Goal: Task Accomplishment & Management: Manage account settings

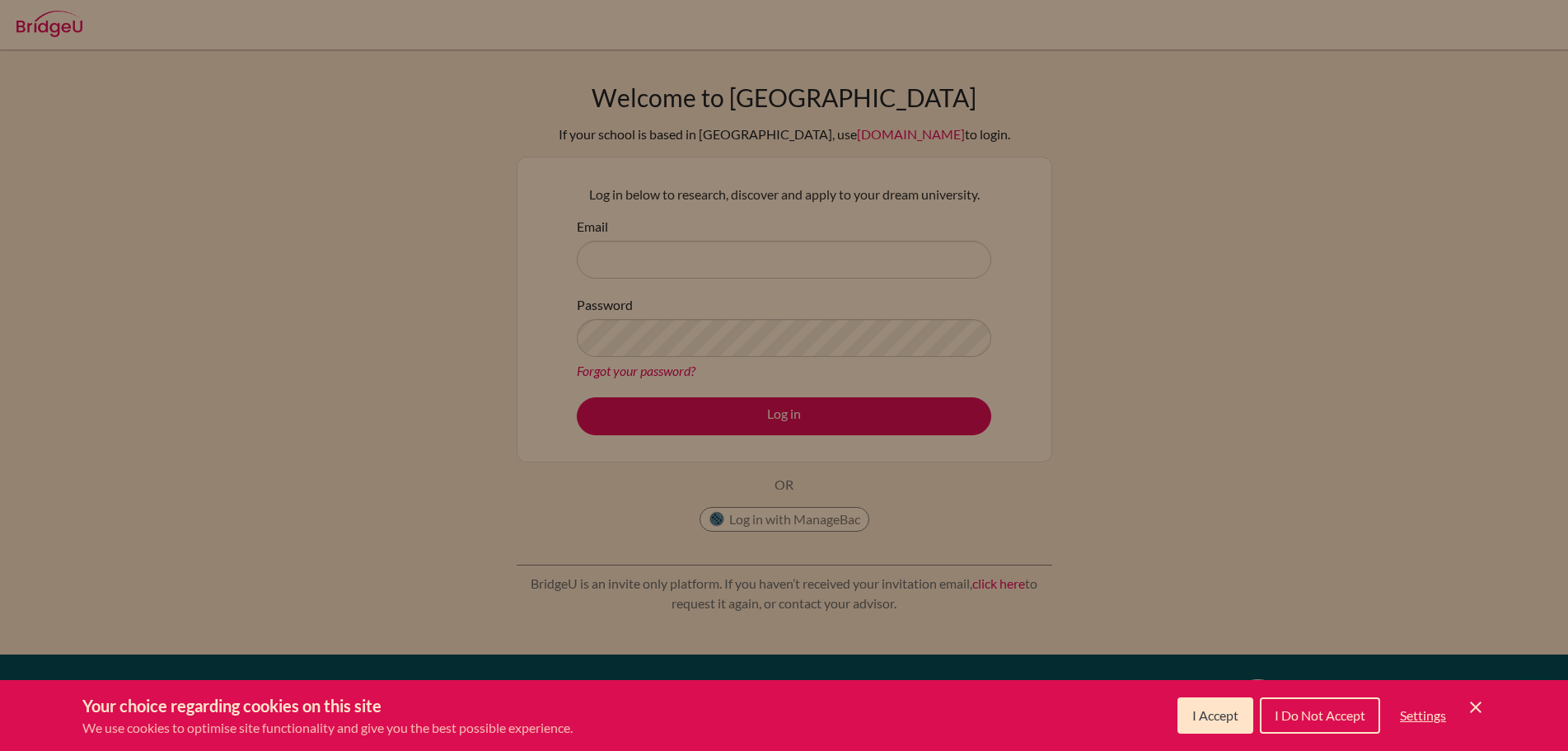
click at [1194, 713] on span "I Accept" at bounding box center [1214, 715] width 46 height 16
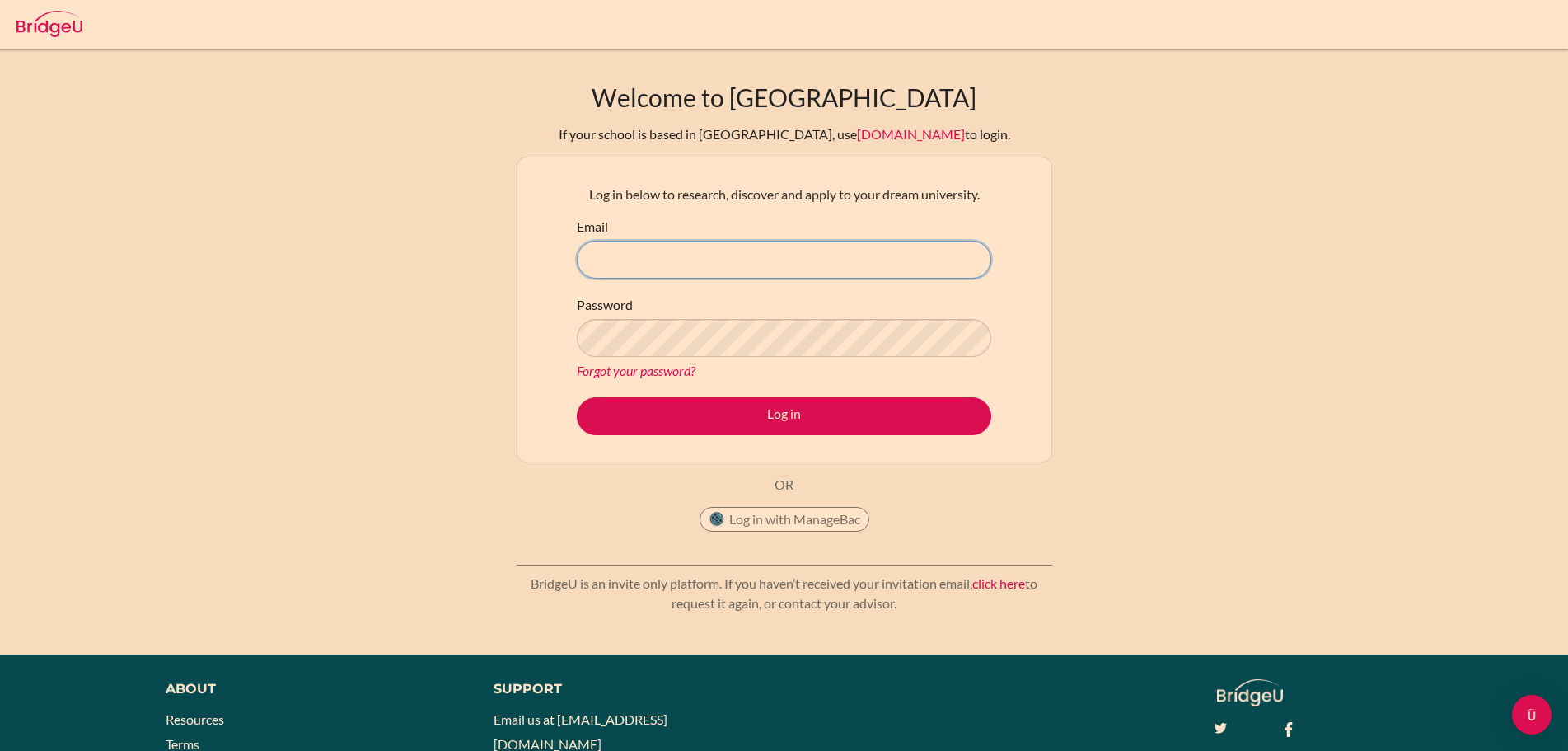
click at [703, 245] on input "Email" at bounding box center [784, 260] width 414 height 38
type input "[PERSON_NAME][EMAIL_ADDRESS][PERSON_NAME][DOMAIN_NAME]"
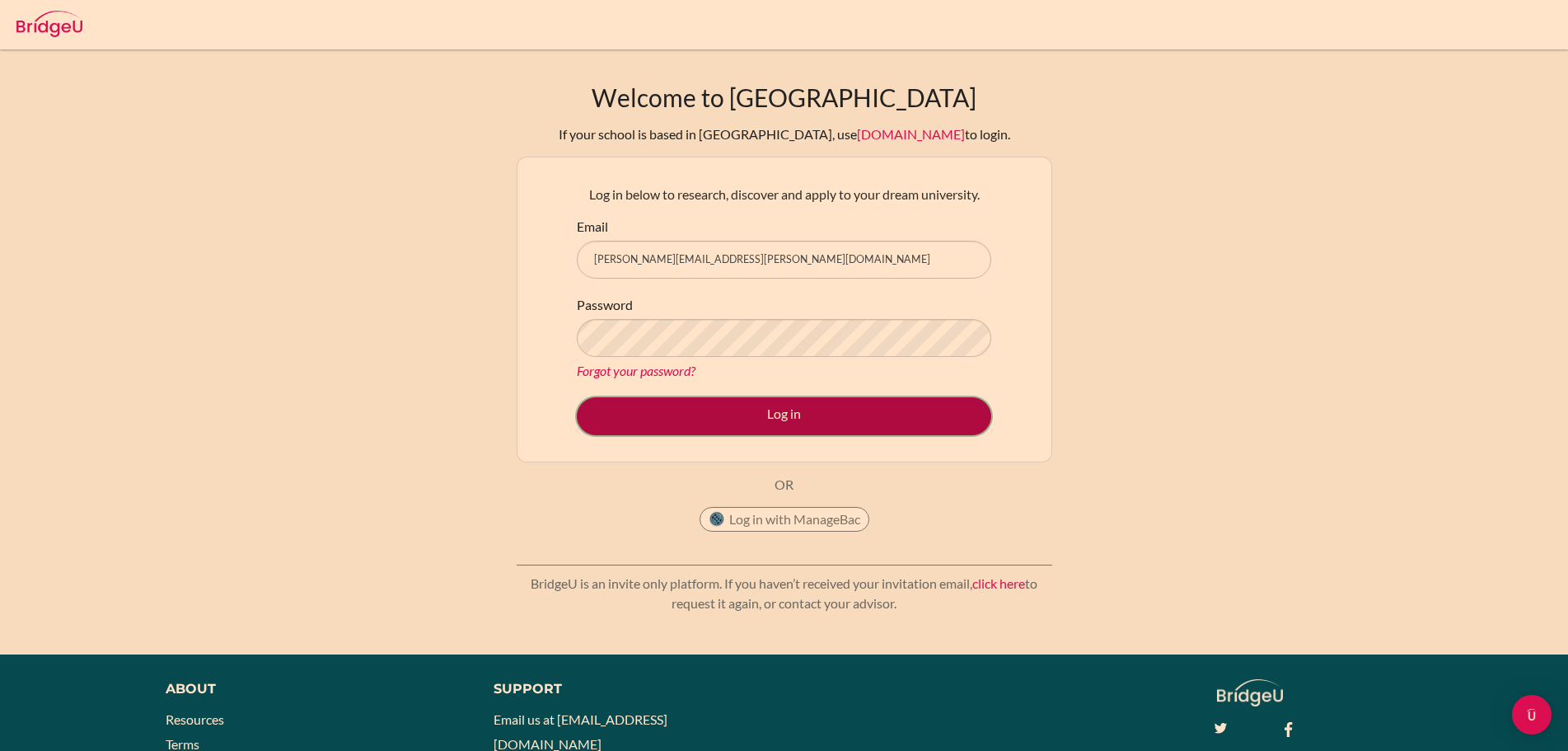
click at [798, 408] on button "Log in" at bounding box center [784, 416] width 414 height 38
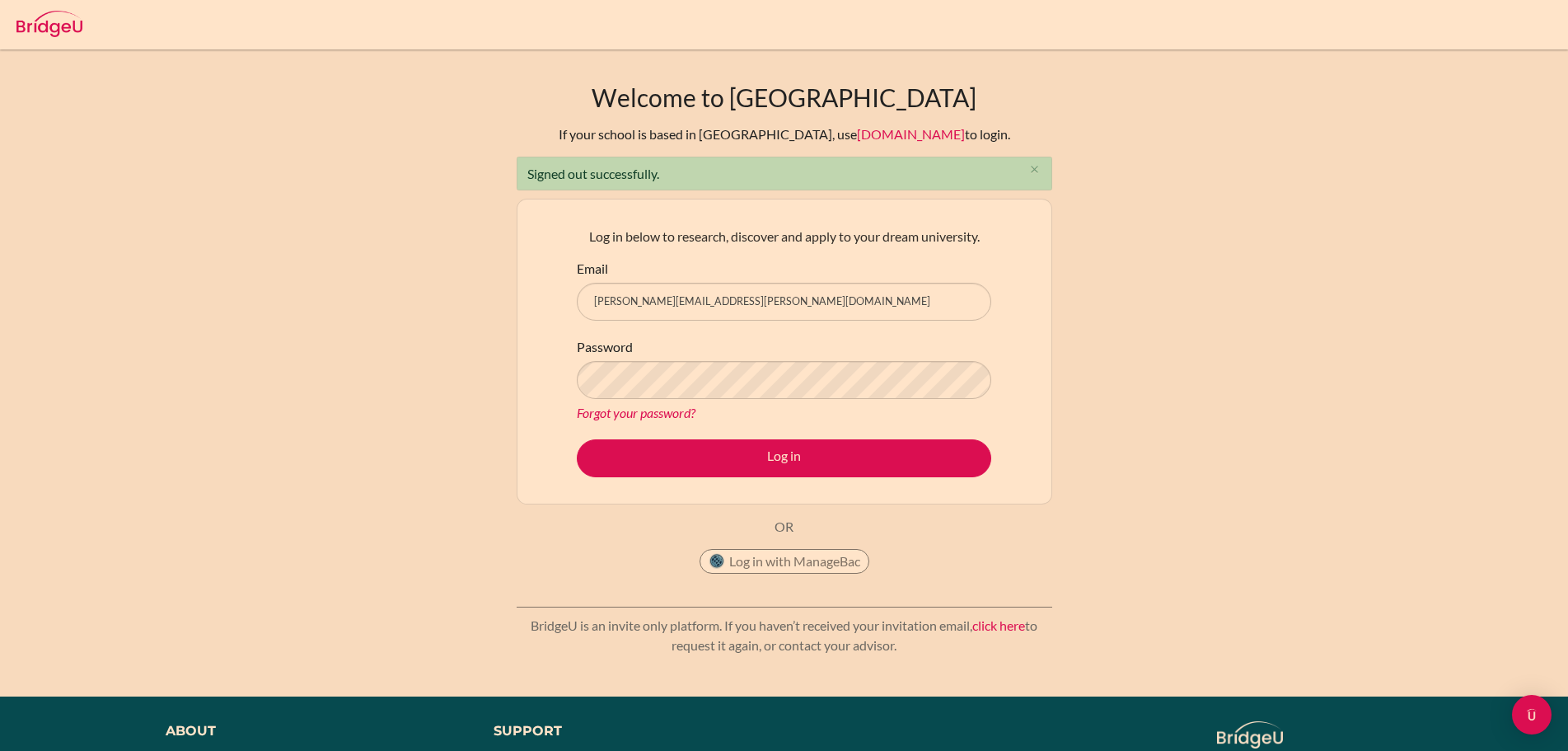
type input "[PERSON_NAME][EMAIL_ADDRESS][PERSON_NAME][DOMAIN_NAME]"
click at [1129, 404] on div "Welcome to [GEOGRAPHIC_DATA] If your school is based in [GEOGRAPHIC_DATA], use …" at bounding box center [784, 373] width 1568 height 581
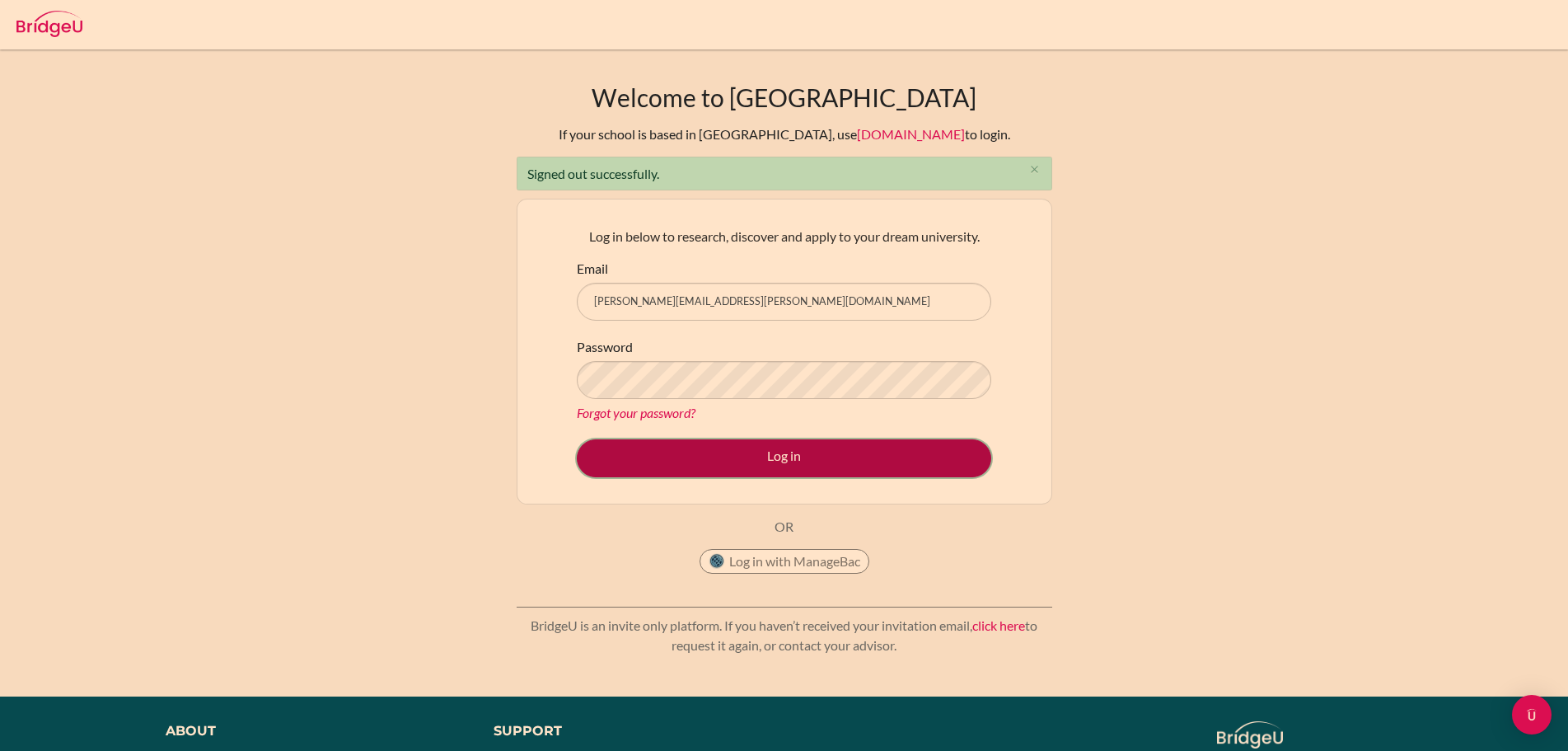
click at [873, 473] on button "Log in" at bounding box center [784, 459] width 414 height 38
